Goal: Transaction & Acquisition: Purchase product/service

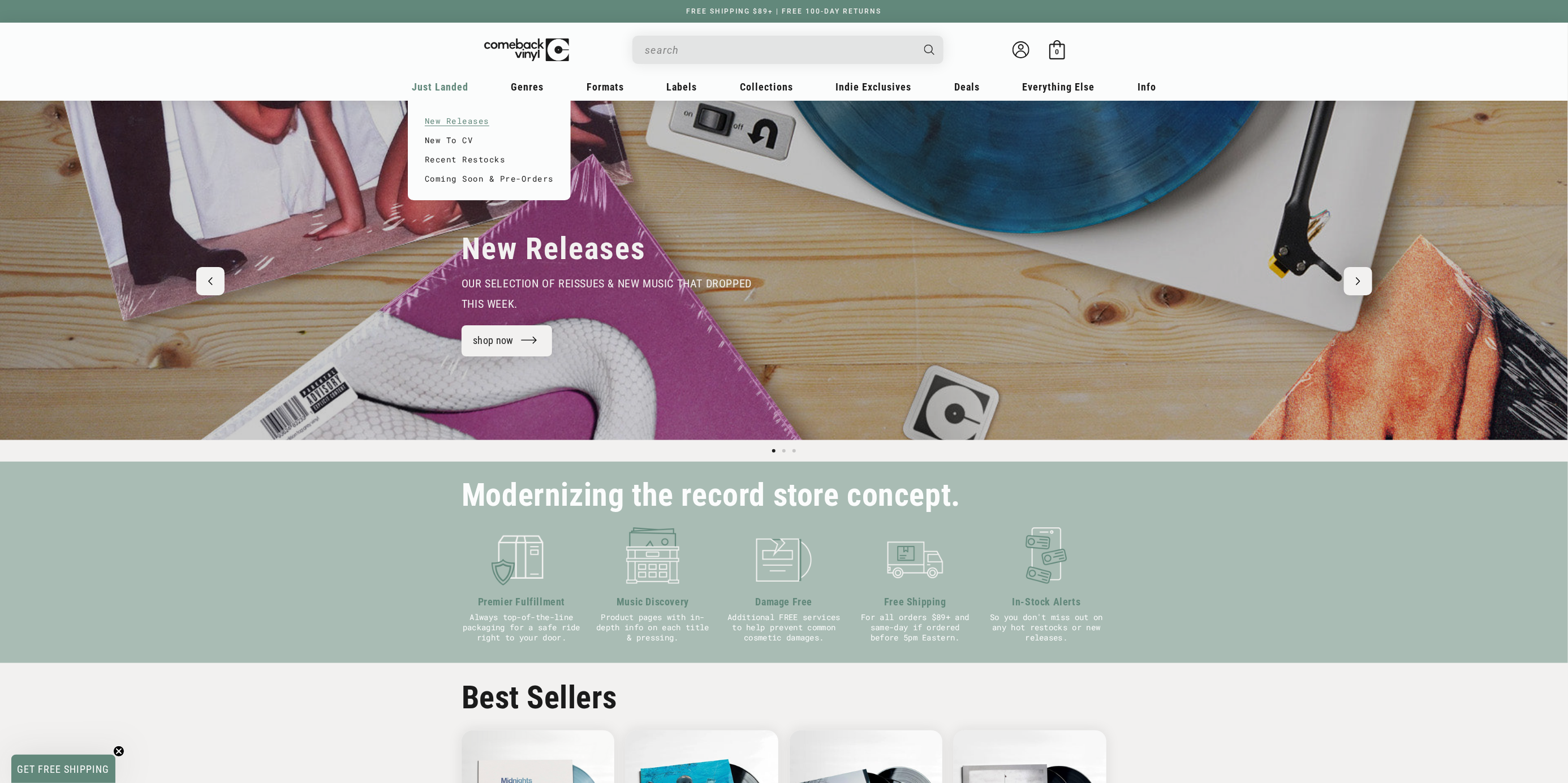
click at [425, 130] on link "New Releases" at bounding box center [490, 121] width 129 height 20
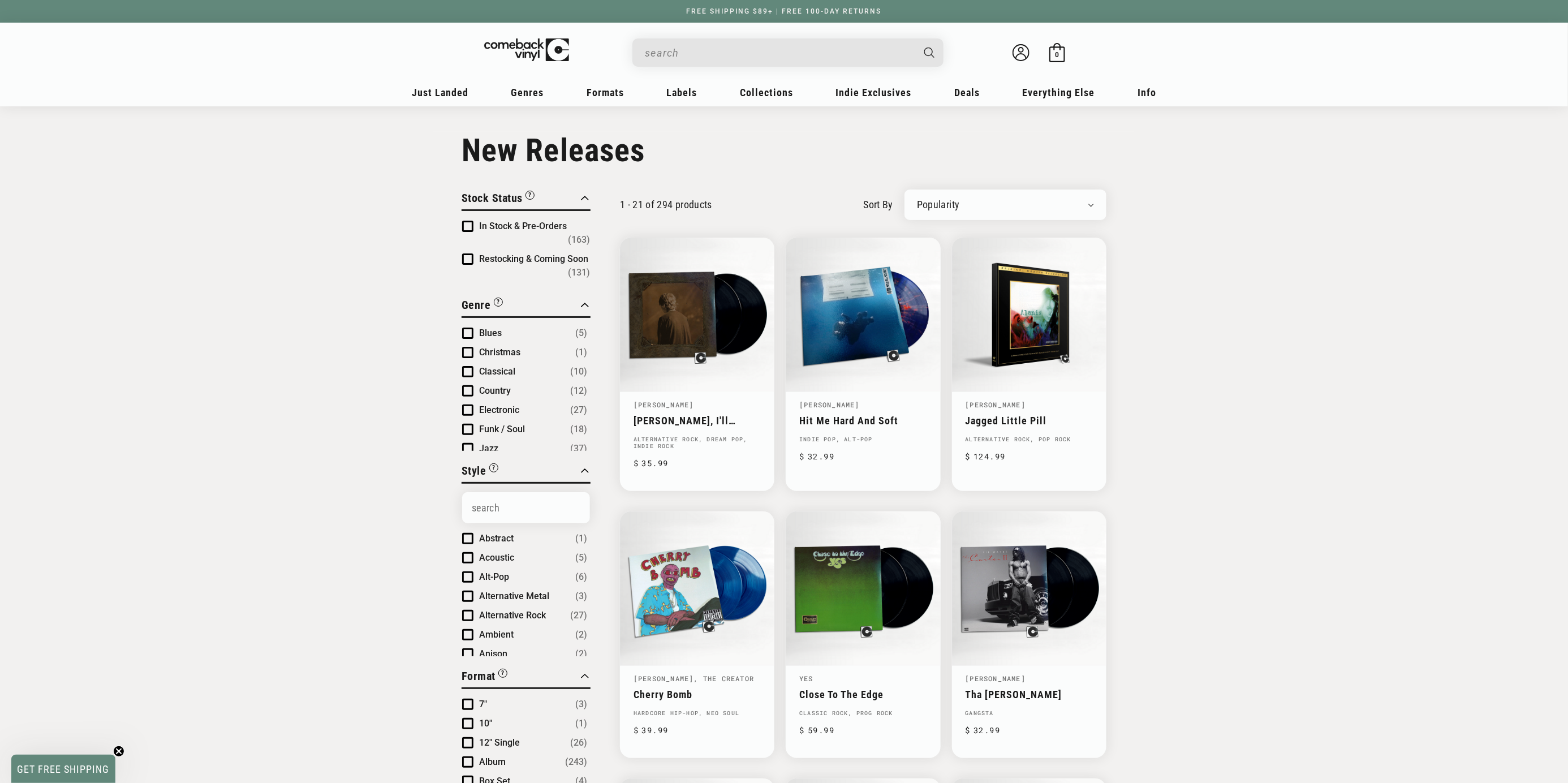
click at [645, 55] on input "When autocomplete results are available use up and down arrows to review and en…" at bounding box center [779, 52] width 268 height 23
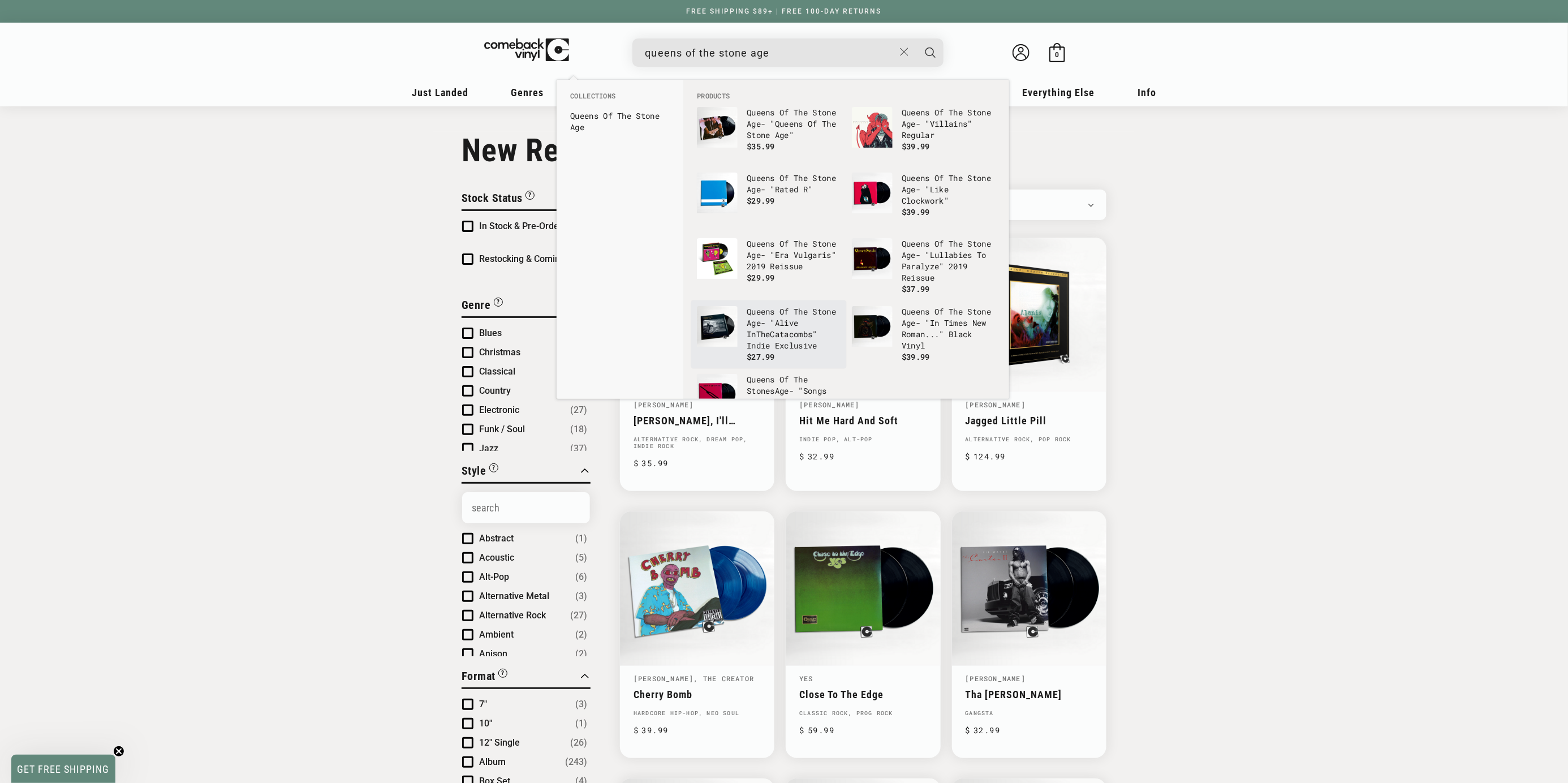
type input "queens of the stone age"
click at [813, 317] on b "Stone" at bounding box center [824, 311] width 24 height 11
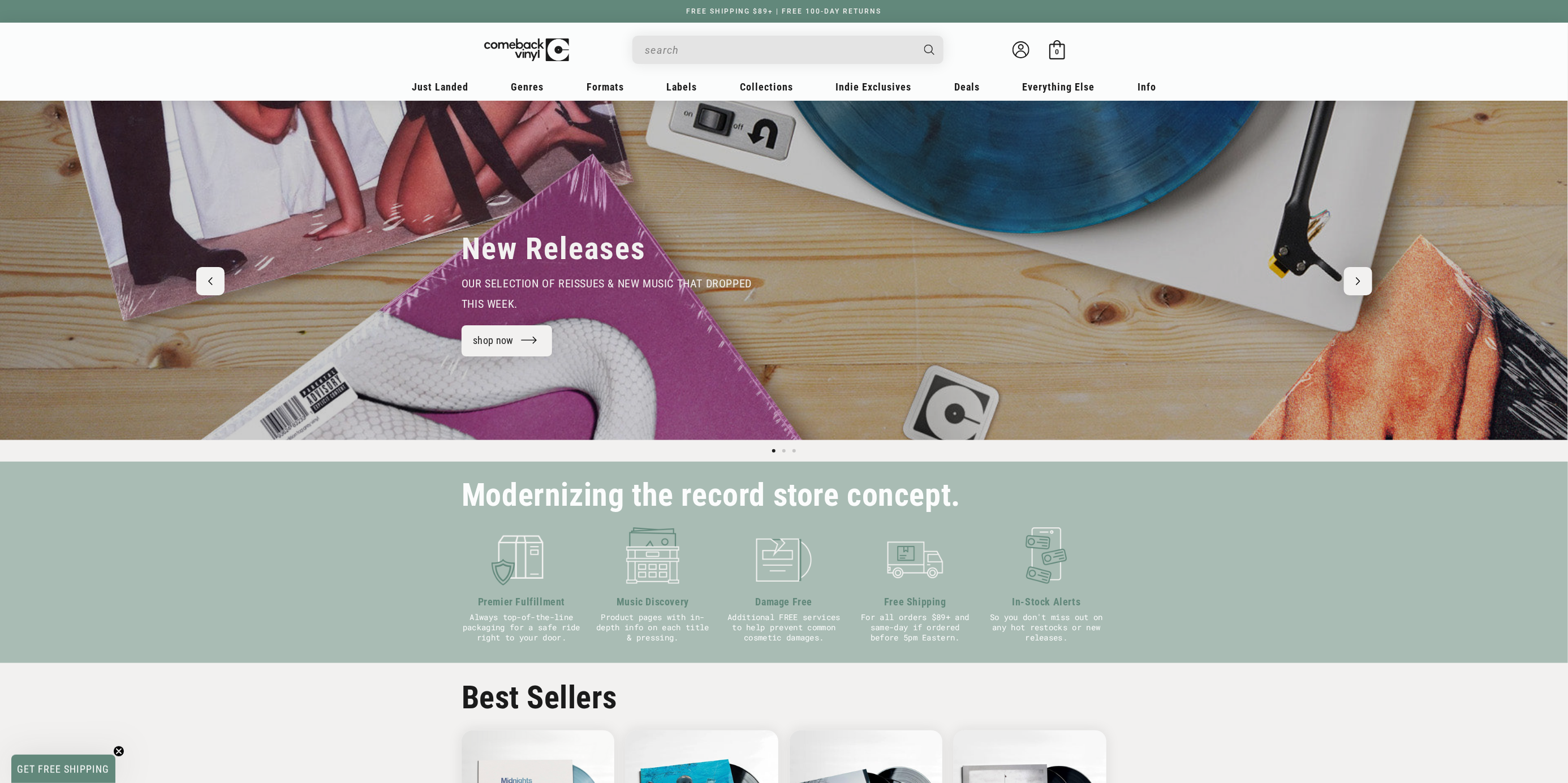
click at [701, 55] on input "When autocomplete results are available use up and down arrows to review and en…" at bounding box center [779, 50] width 268 height 23
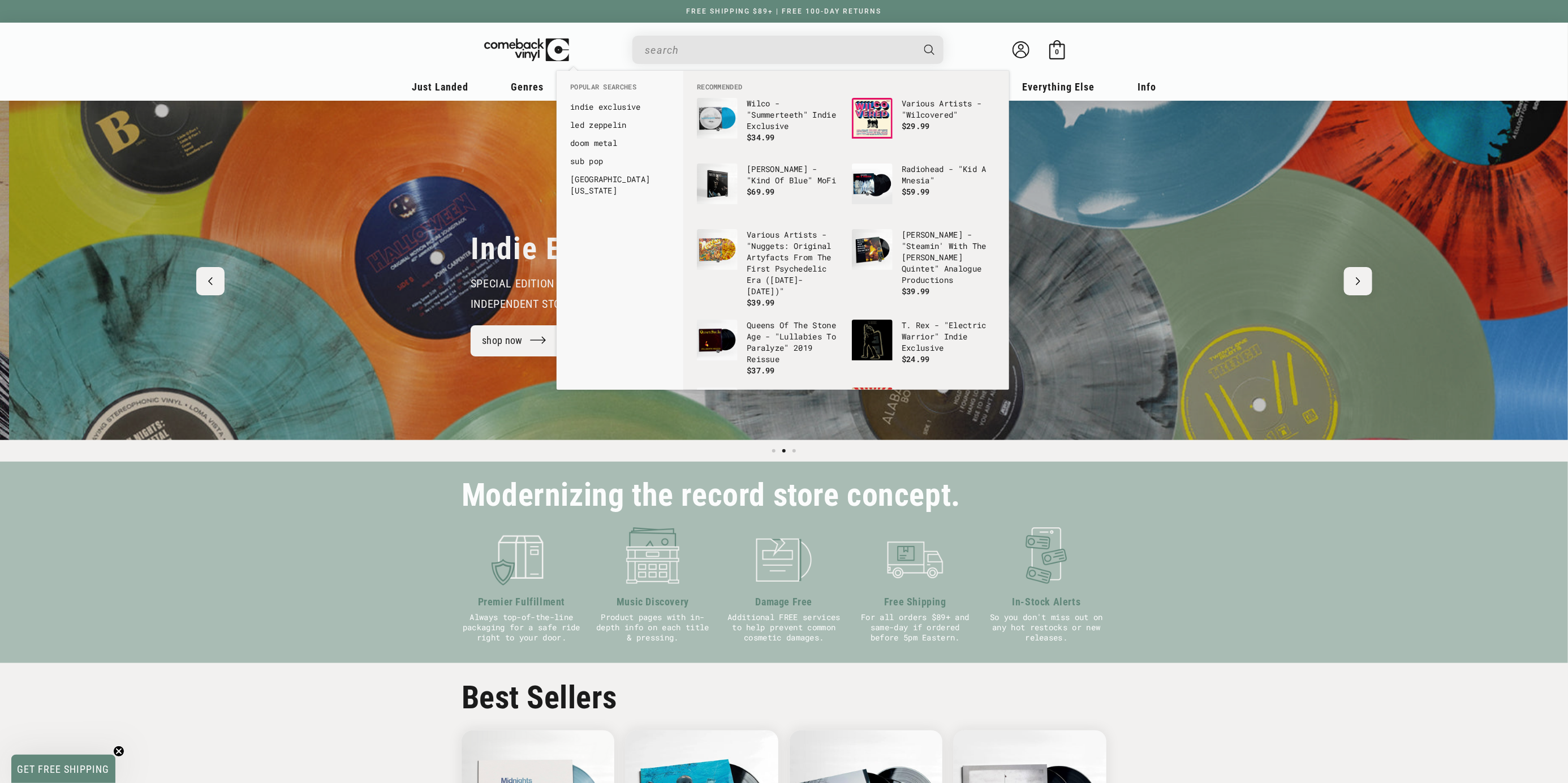
scroll to position [0, 1568]
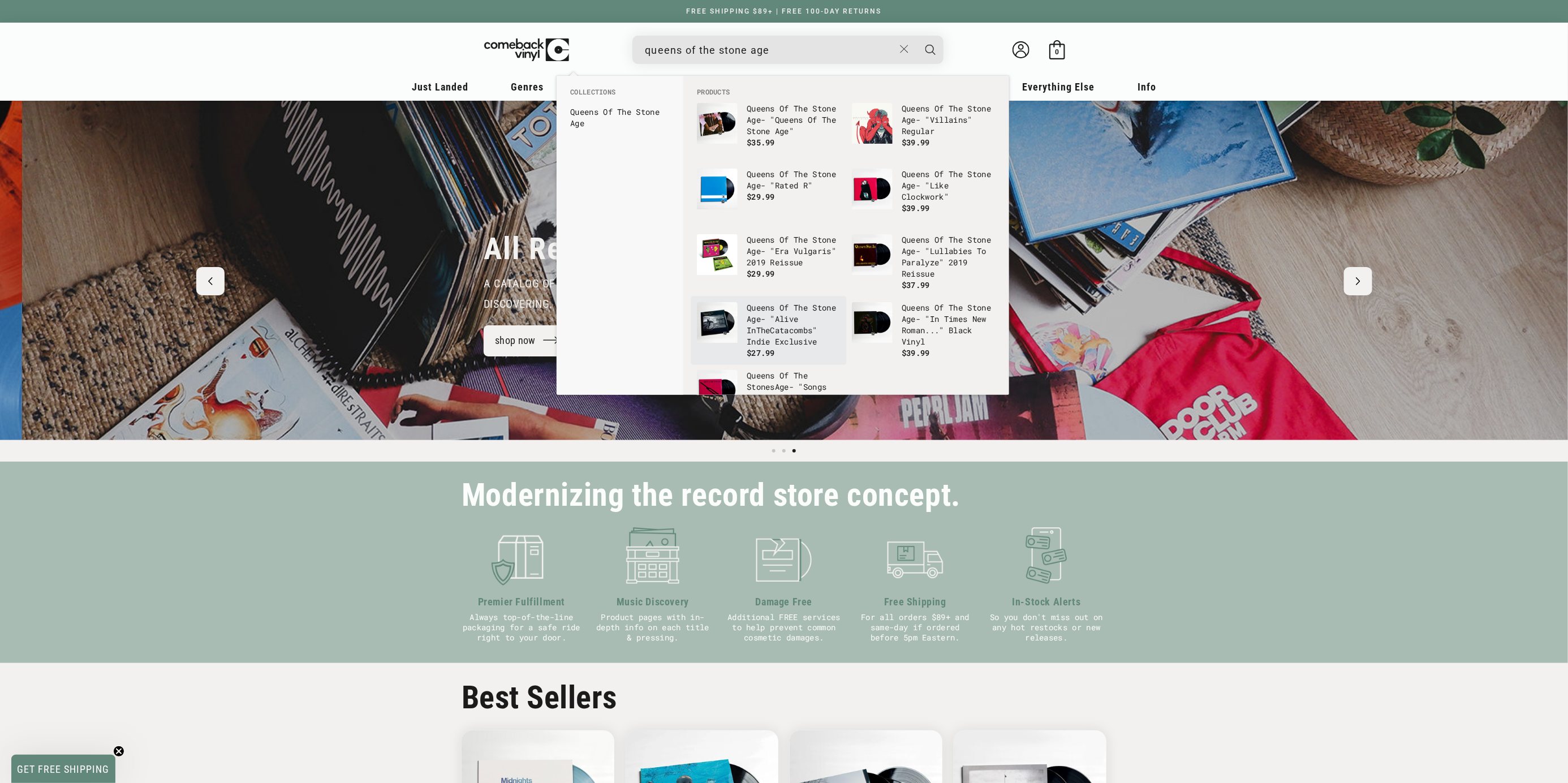
type input "queens of the stone age"
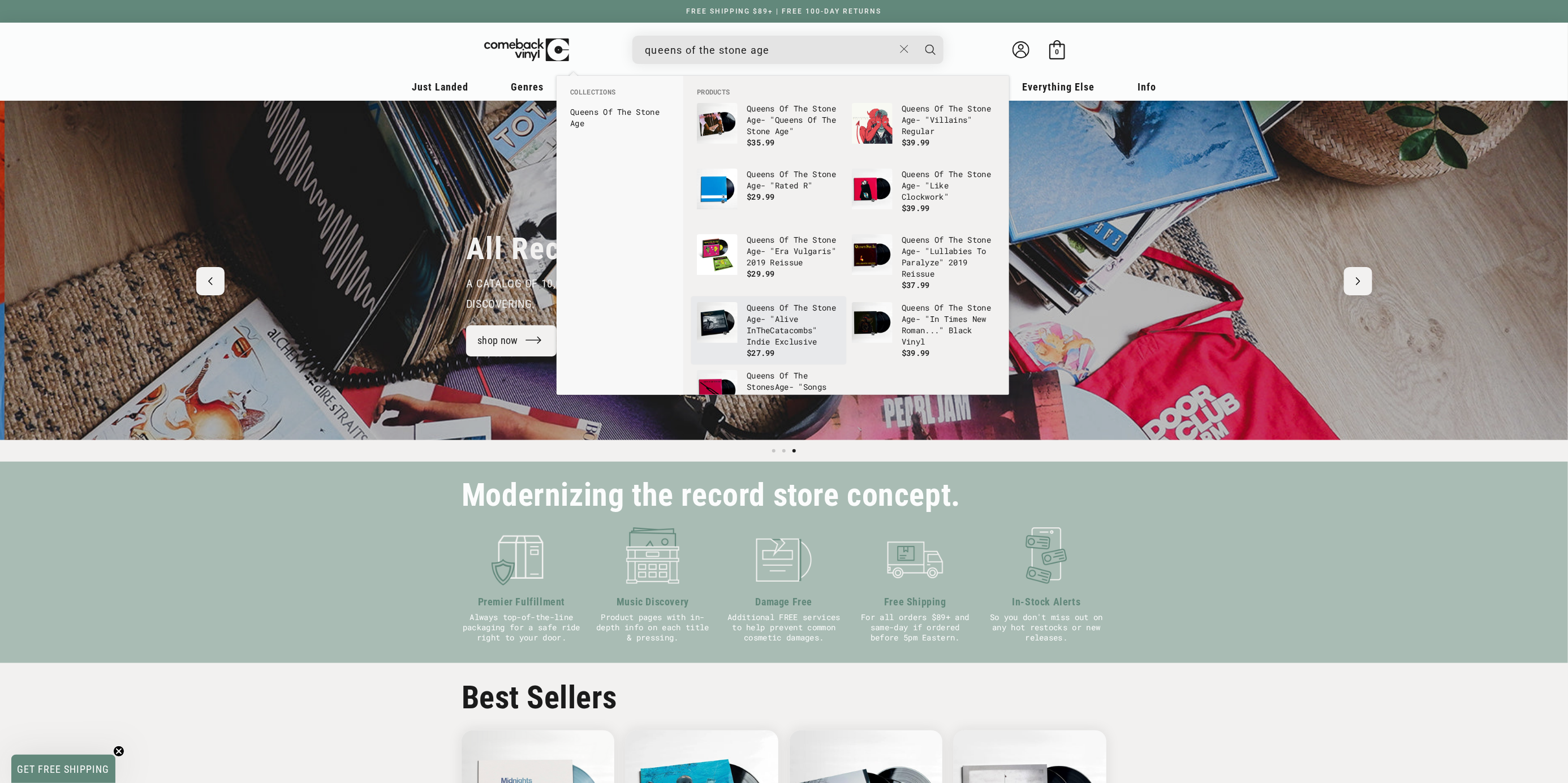
click at [761, 324] on b "Age" at bounding box center [753, 319] width 14 height 11
